Goal: Task Accomplishment & Management: Use online tool/utility

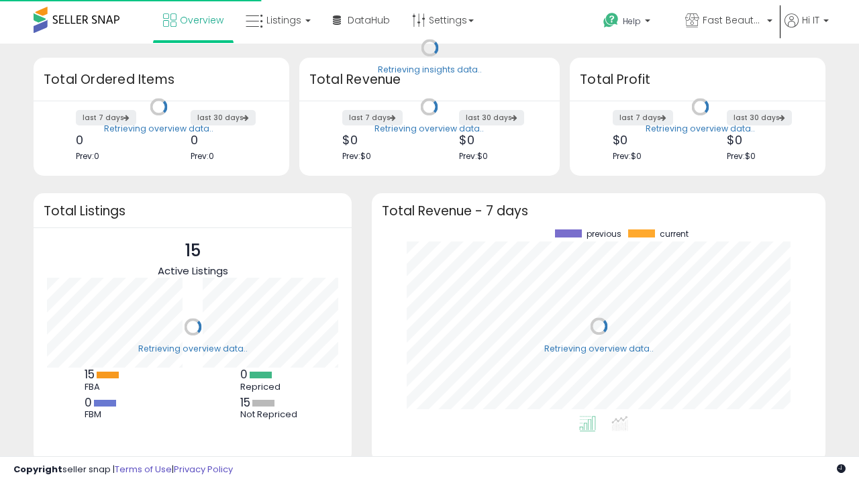
scroll to position [187, 427]
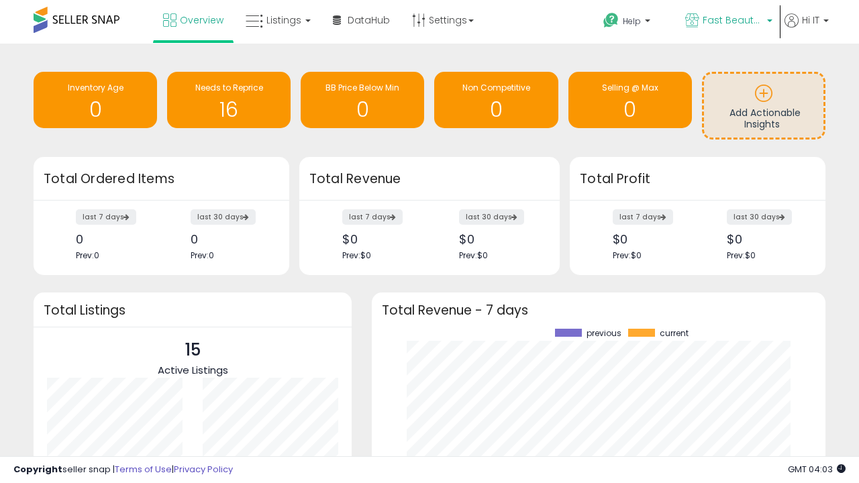
click at [728, 21] on span "Fast Beauty ([GEOGRAPHIC_DATA])" at bounding box center [733, 19] width 60 height 13
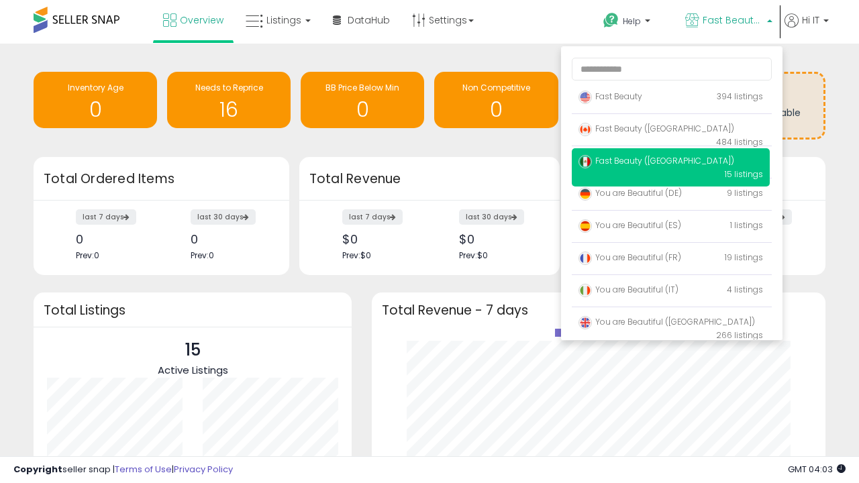
click at [671, 131] on span "Fast Beauty ([GEOGRAPHIC_DATA])" at bounding box center [657, 128] width 156 height 11
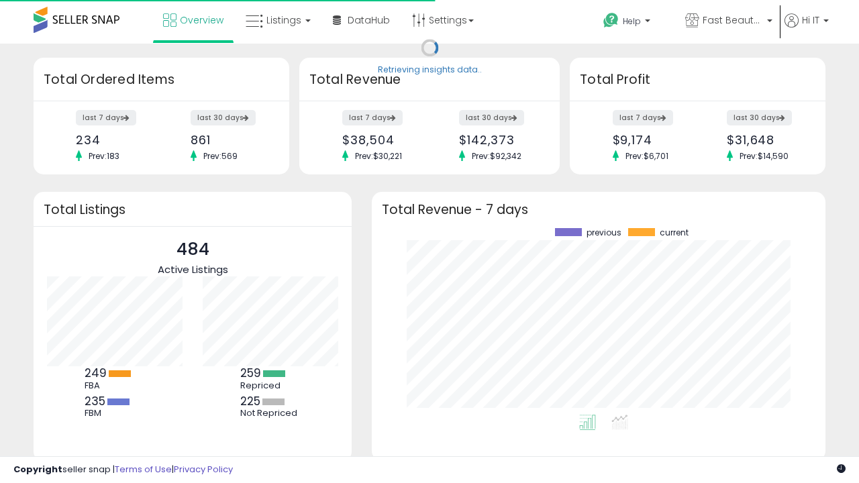
scroll to position [187, 427]
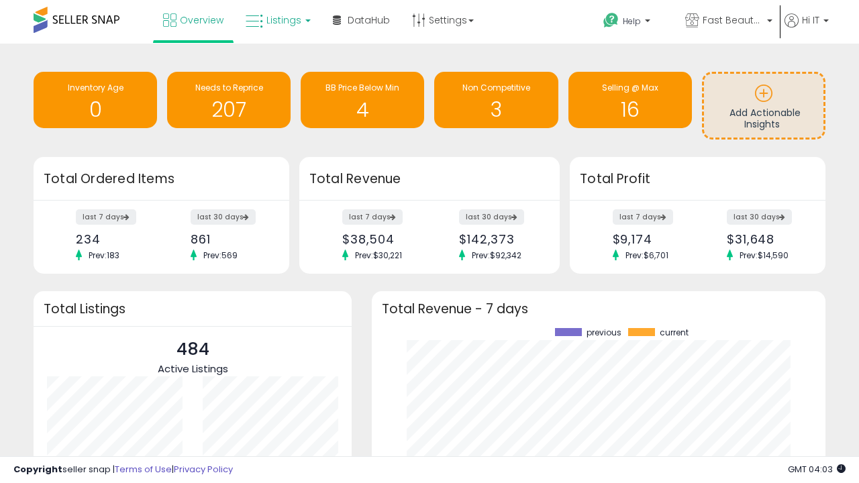
click at [277, 20] on span "Listings" at bounding box center [284, 19] width 35 height 13
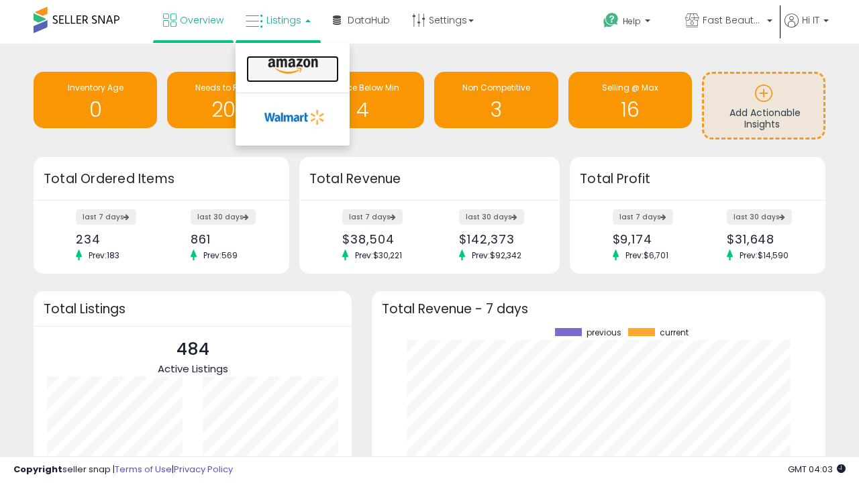
click at [291, 66] on icon at bounding box center [293, 66] width 58 height 17
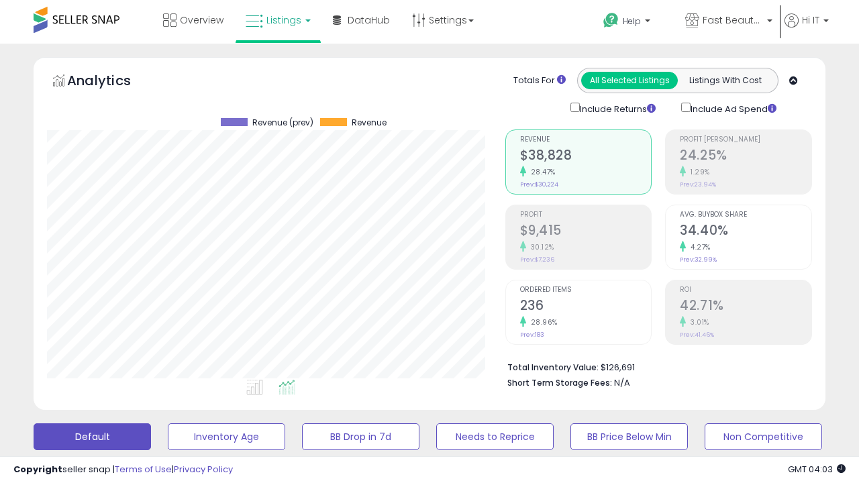
scroll to position [275, 458]
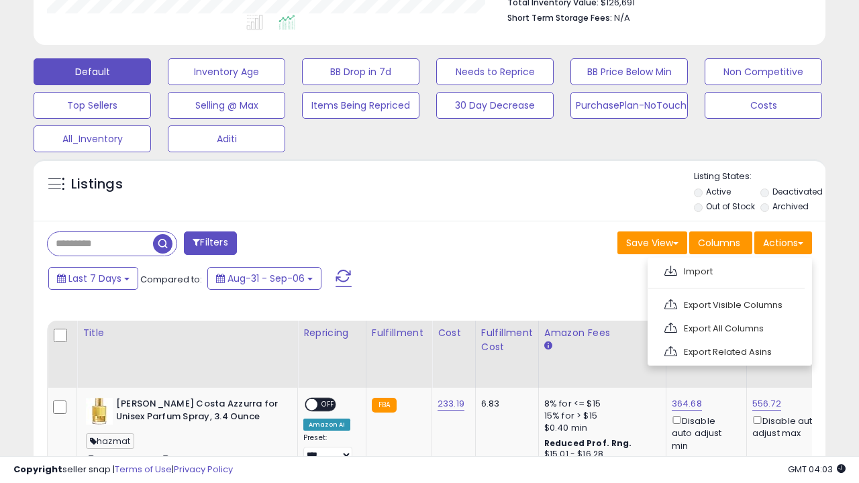
click at [671, 269] on span at bounding box center [671, 271] width 13 height 10
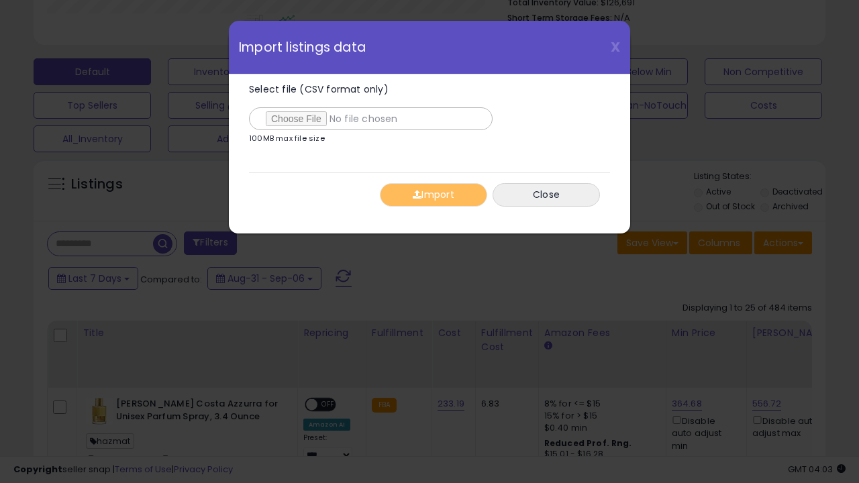
type input "**********"
click at [433, 195] on button "Import" at bounding box center [433, 195] width 107 height 24
